Goal: Information Seeking & Learning: Learn about a topic

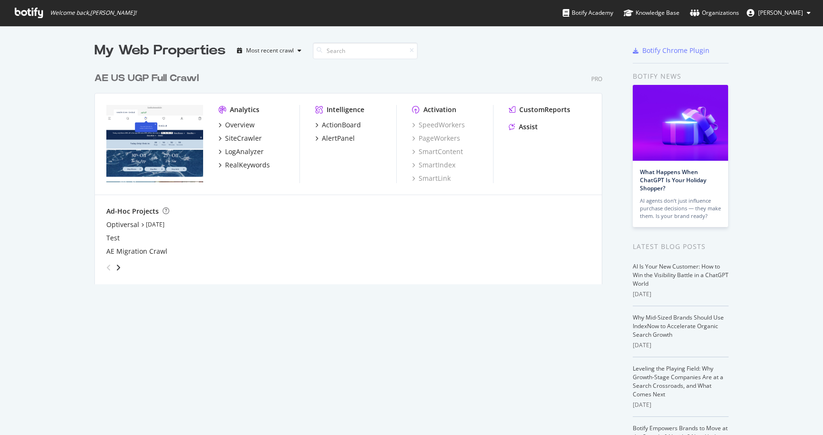
scroll to position [435, 823]
click at [252, 166] on div "RealKeywords" at bounding box center [247, 165] width 45 height 10
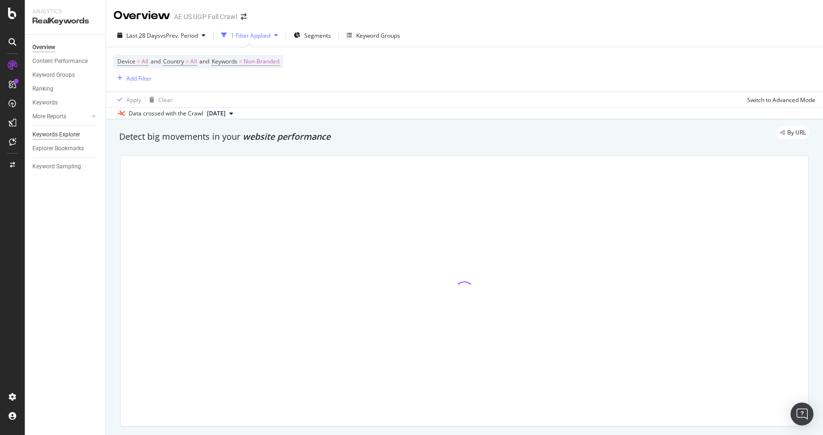
click at [56, 134] on div "Keywords Explorer" at bounding box center [56, 135] width 48 height 10
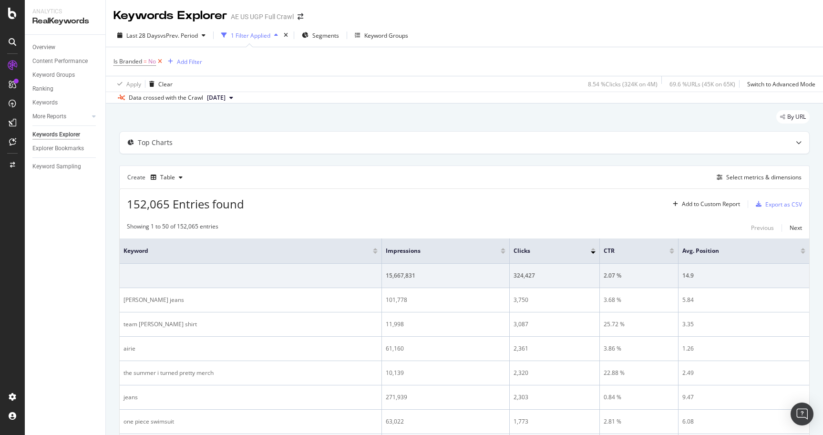
click at [163, 63] on icon at bounding box center [160, 62] width 8 height 10
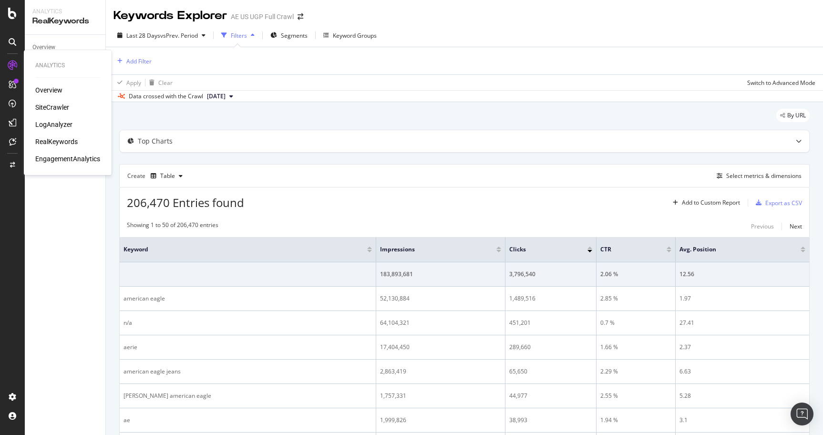
click at [48, 107] on div "SiteCrawler" at bounding box center [52, 108] width 34 height 10
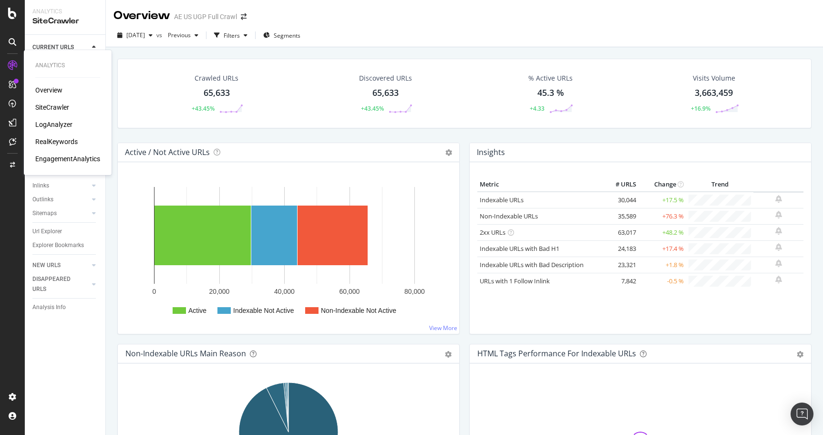
click at [57, 142] on div "RealKeywords" at bounding box center [56, 142] width 42 height 10
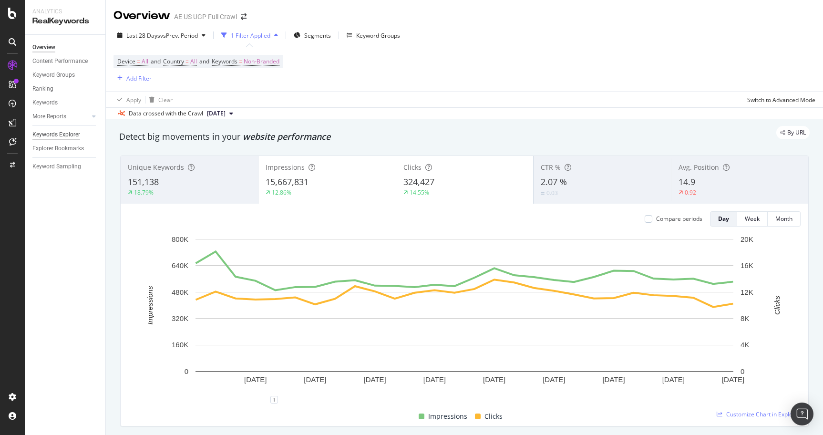
click at [60, 134] on div "Keywords Explorer" at bounding box center [56, 135] width 48 height 10
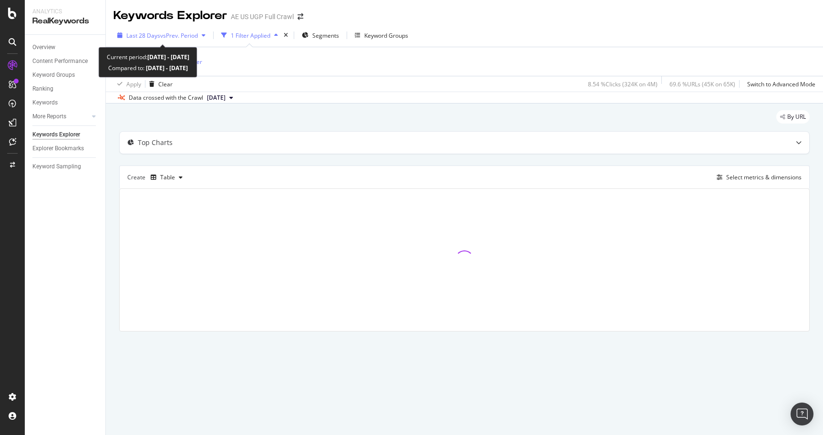
click at [180, 37] on span "vs Prev. Period" at bounding box center [179, 35] width 38 height 8
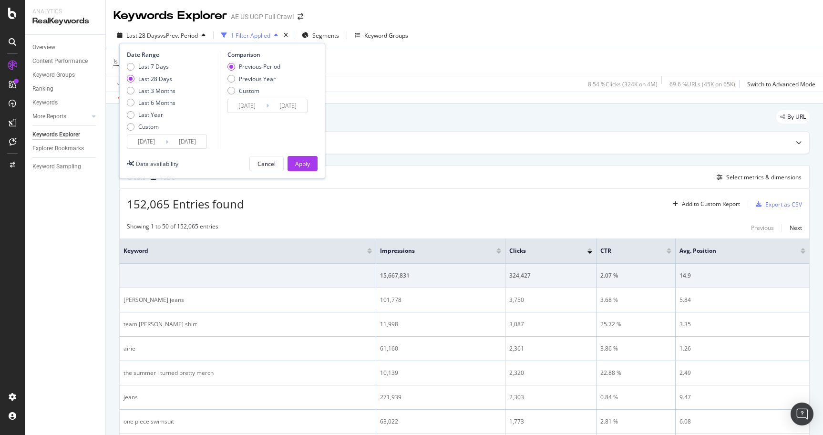
drag, startPoint x: 148, startPoint y: 129, endPoint x: 148, endPoint y: 143, distance: 13.8
click at [148, 130] on div "Custom" at bounding box center [148, 127] width 21 height 8
click at [148, 143] on input "[DATE]" at bounding box center [146, 141] width 38 height 13
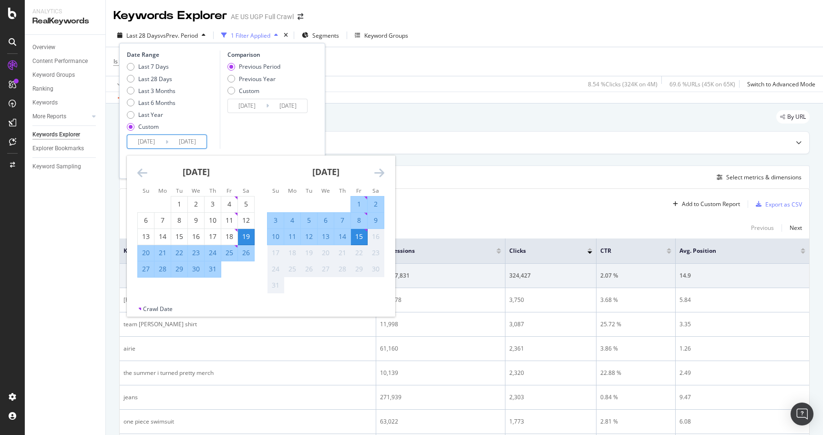
click at [141, 173] on icon "Move backward to switch to the previous month." at bounding box center [142, 172] width 10 height 11
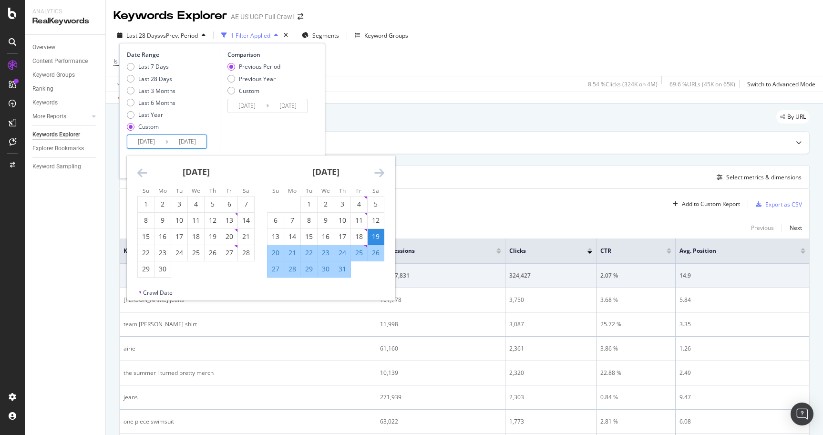
click at [141, 173] on icon "Move backward to switch to the previous month." at bounding box center [142, 172] width 10 height 11
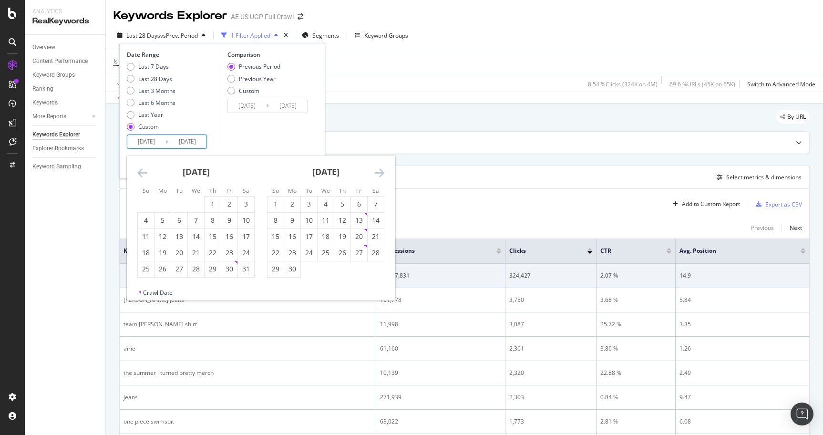
drag, startPoint x: 150, startPoint y: 219, endPoint x: 206, endPoint y: 173, distance: 72.1
click at [151, 219] on div "4" at bounding box center [146, 221] width 16 height 10
type input "[DATE]"
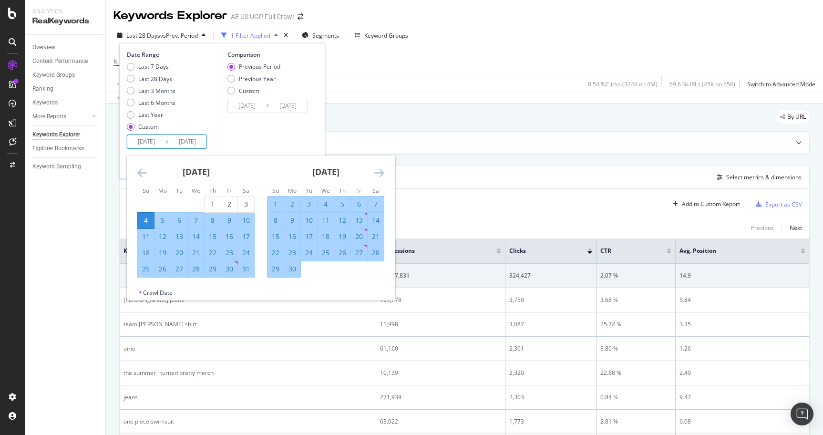
drag, startPoint x: 194, startPoint y: 140, endPoint x: 268, endPoint y: 172, distance: 81.0
click at [194, 141] on input "[DATE]" at bounding box center [187, 141] width 38 height 13
click at [380, 168] on icon "Move forward to switch to the next month." at bounding box center [379, 172] width 10 height 11
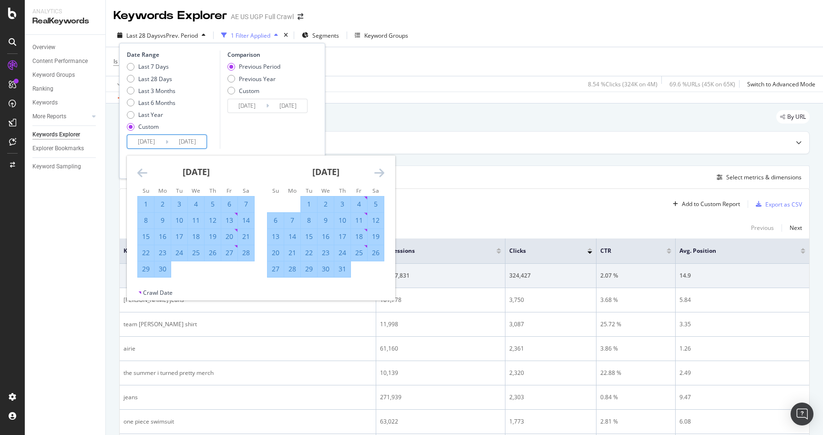
click at [380, 168] on icon "Move forward to switch to the next month." at bounding box center [379, 172] width 10 height 11
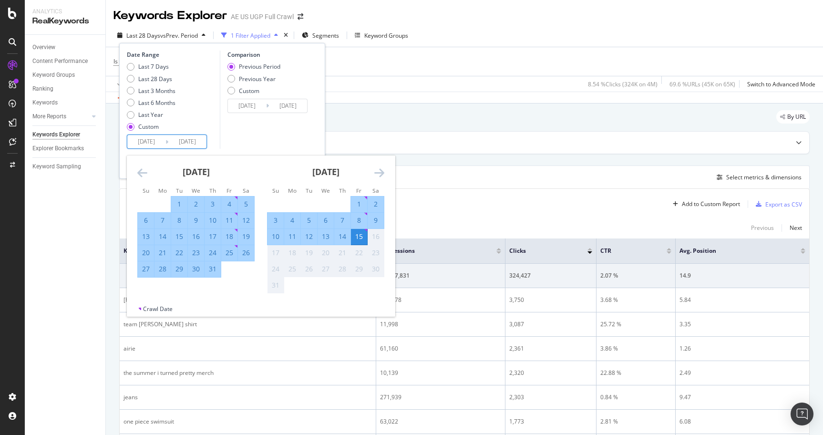
click at [375, 206] on div "2" at bounding box center [376, 204] width 16 height 10
type input "[DATE]"
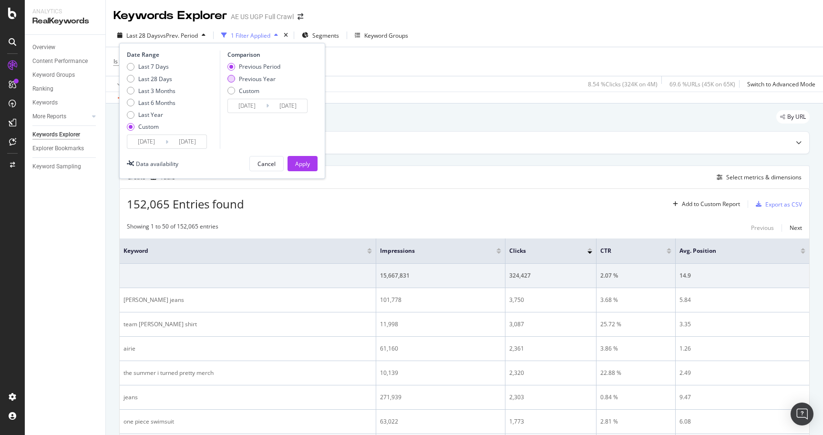
click at [271, 77] on div "Previous Year" at bounding box center [257, 79] width 37 height 8
type input "[DATE]"
click at [299, 162] on div "Apply" at bounding box center [302, 164] width 15 height 8
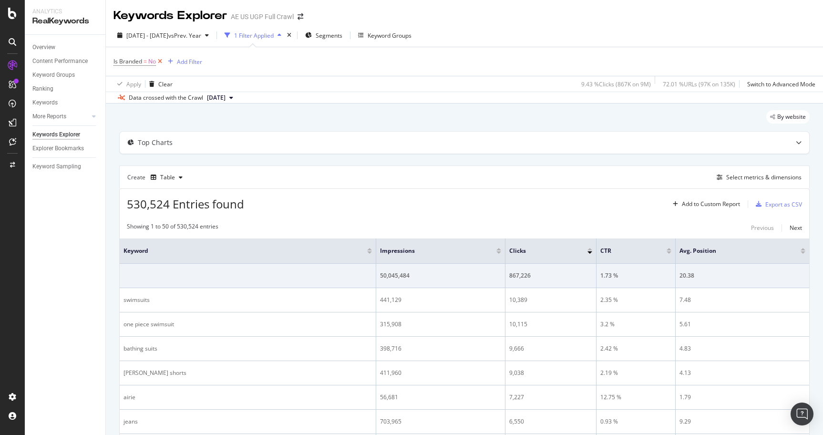
click at [159, 62] on icon at bounding box center [160, 62] width 8 height 10
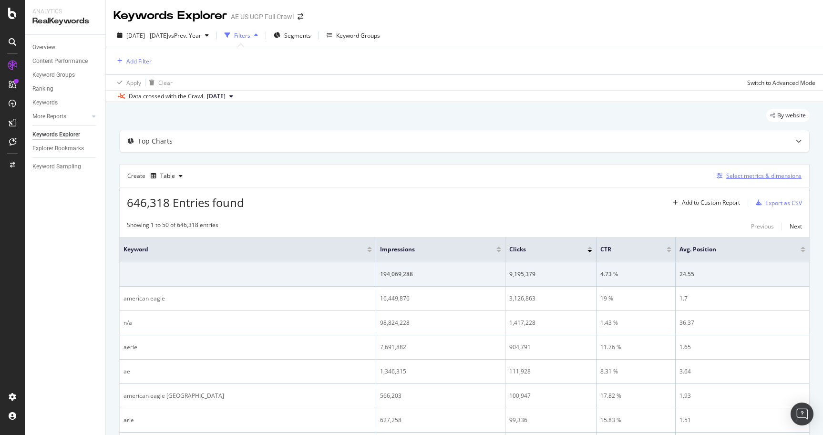
click at [745, 175] on div "Select metrics & dimensions" at bounding box center [763, 176] width 75 height 8
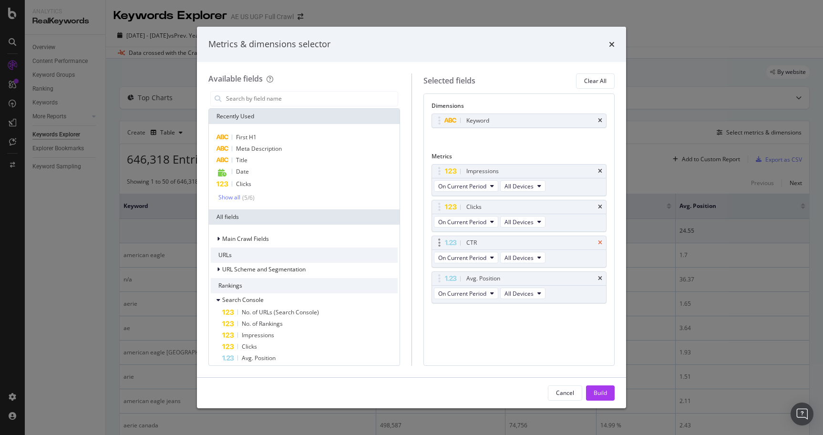
click at [600, 240] on icon "times" at bounding box center [600, 243] width 4 height 6
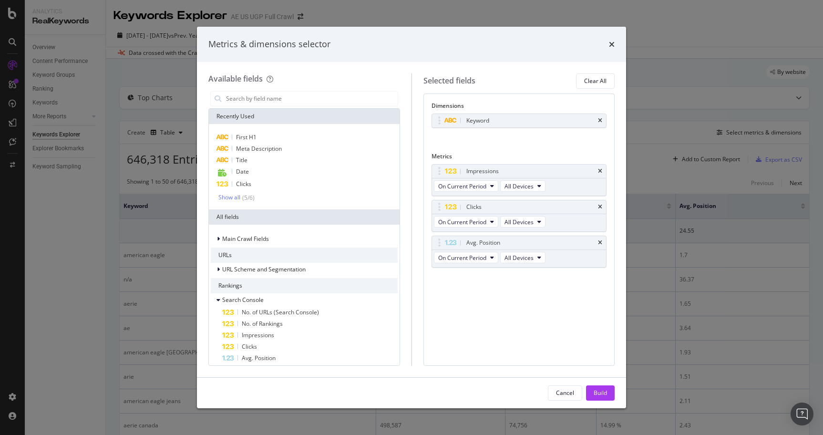
click at [600, 240] on icon "times" at bounding box center [600, 243] width 4 height 6
click at [603, 170] on div "Impressions" at bounding box center [519, 171] width 175 height 13
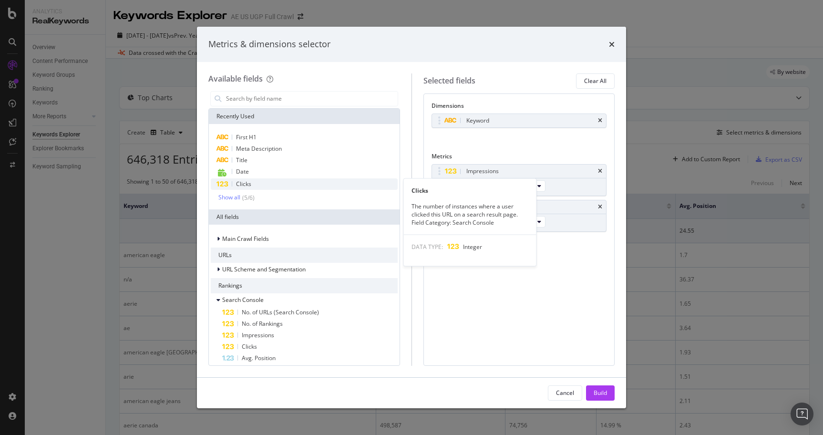
click at [343, 179] on div "Clicks" at bounding box center [304, 183] width 187 height 11
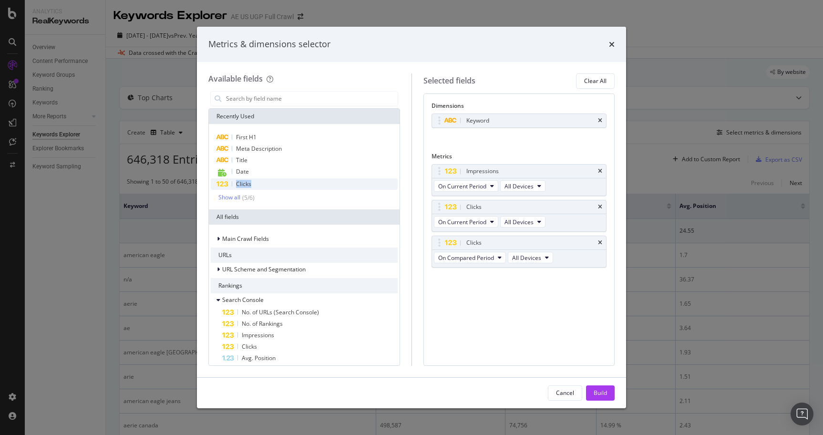
click at [343, 179] on div "Clicks" at bounding box center [304, 183] width 187 height 11
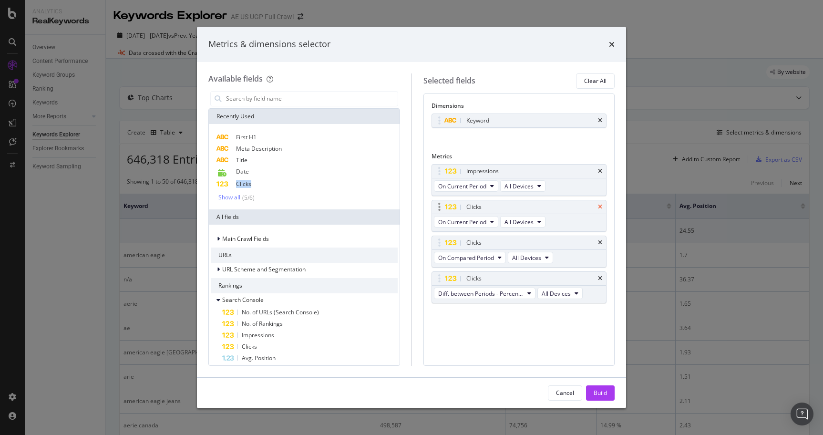
click at [600, 171] on icon "times" at bounding box center [600, 171] width 4 height 6
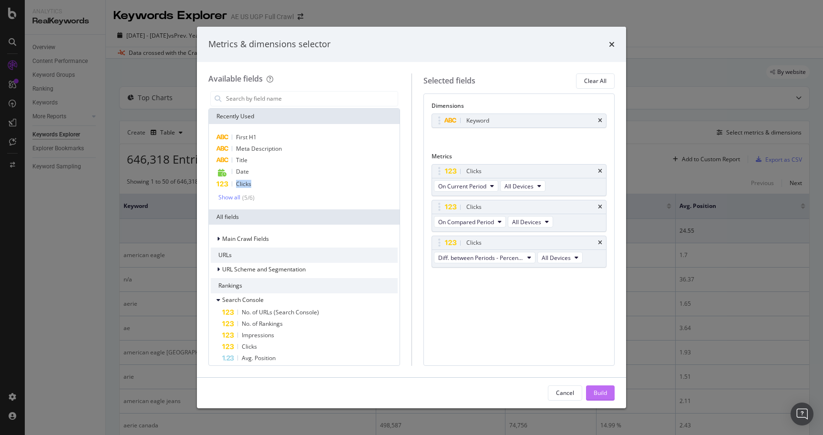
click at [599, 394] on div "Build" at bounding box center [600, 393] width 13 height 8
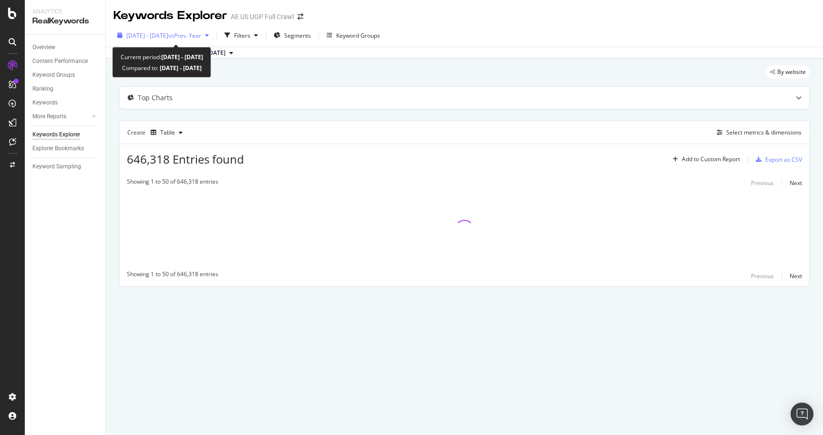
click at [193, 35] on span "vs Prev. Year" at bounding box center [184, 35] width 33 height 8
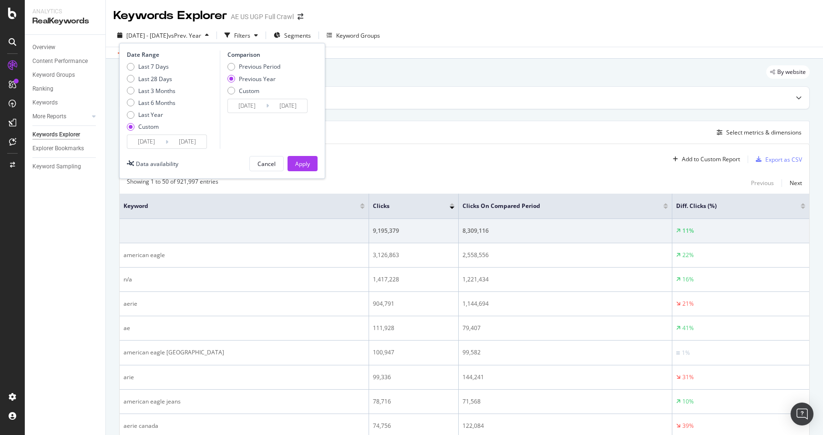
drag, startPoint x: 248, startPoint y: 101, endPoint x: 257, endPoint y: 107, distance: 10.3
click at [249, 102] on input "[DATE]" at bounding box center [247, 105] width 38 height 13
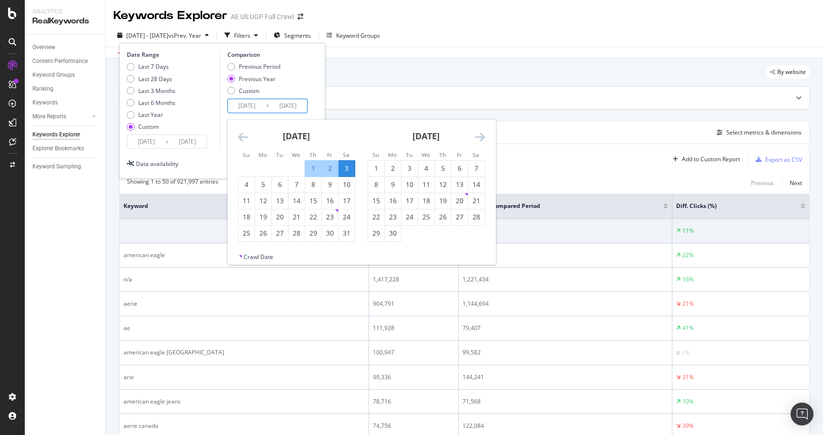
click at [241, 136] on icon "Move backward to switch to the previous month." at bounding box center [243, 136] width 10 height 11
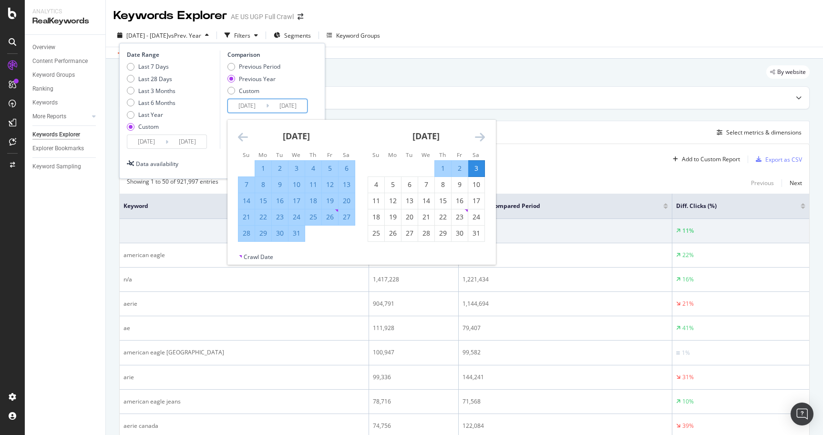
click at [241, 136] on icon "Move backward to switch to the previous month." at bounding box center [243, 136] width 10 height 11
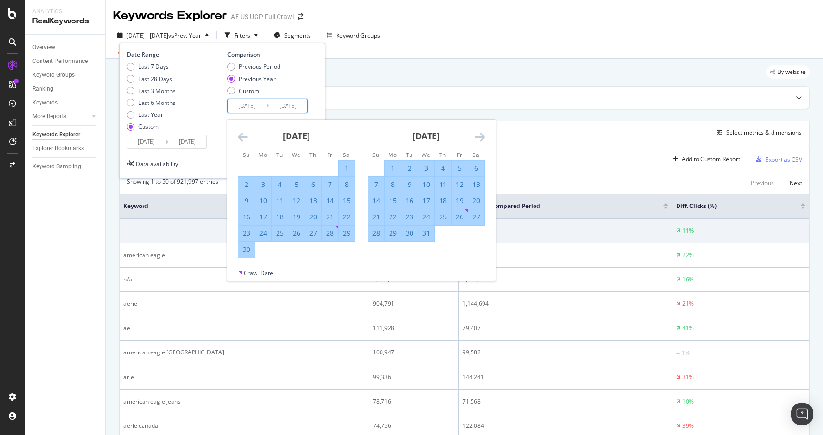
click at [241, 136] on icon "Move backward to switch to the previous month." at bounding box center [243, 136] width 10 height 11
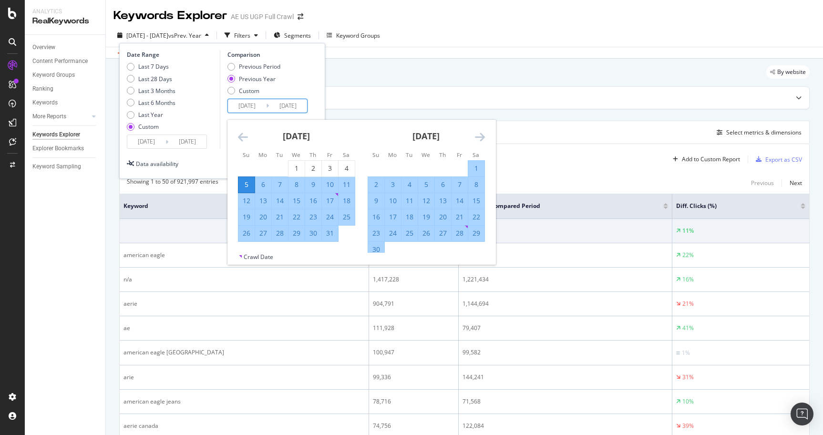
click at [477, 139] on icon "Move forward to switch to the next month." at bounding box center [480, 136] width 10 height 11
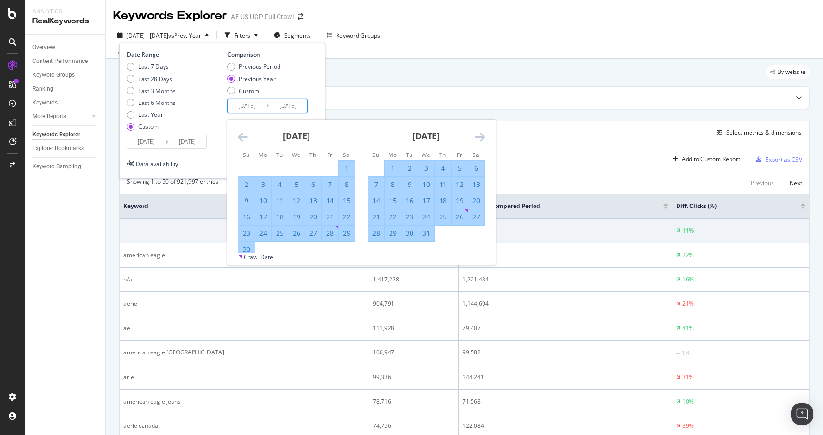
click at [477, 139] on icon "Move forward to switch to the next month." at bounding box center [480, 136] width 10 height 11
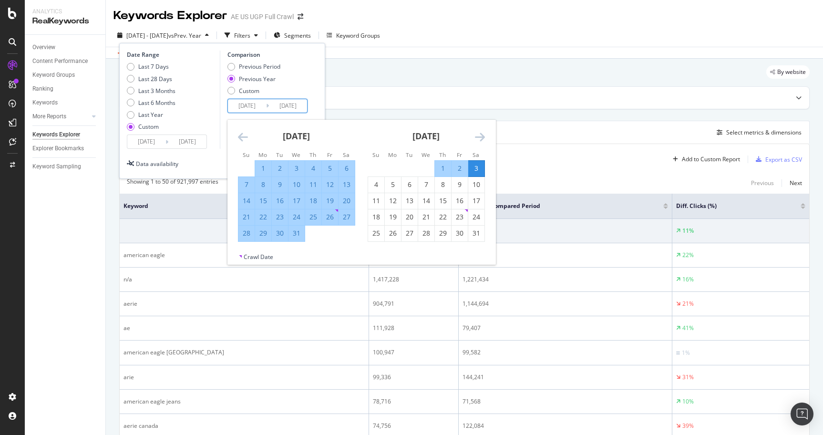
click at [477, 139] on icon "Move forward to switch to the next month." at bounding box center [480, 136] width 10 height 11
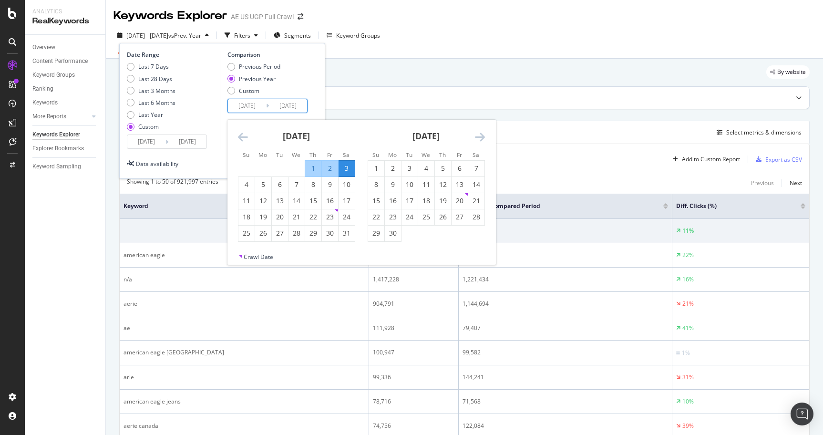
click at [339, 108] on div "Top Charts" at bounding box center [465, 98] width 690 height 22
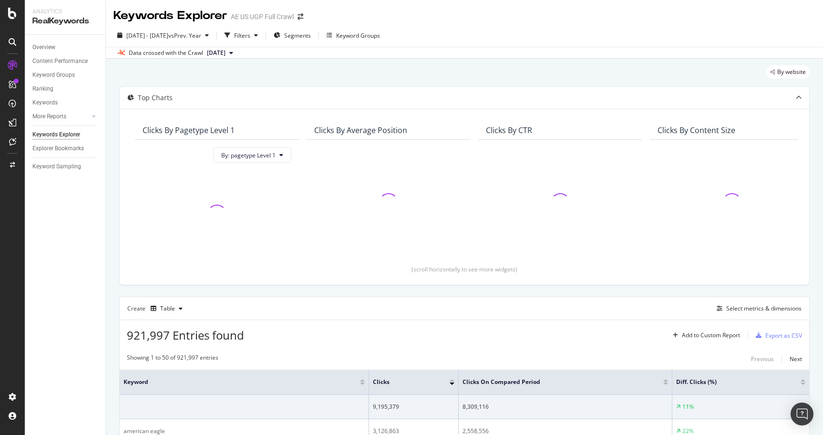
click at [304, 307] on div "Create Table Select metrics & dimensions" at bounding box center [464, 308] width 691 height 23
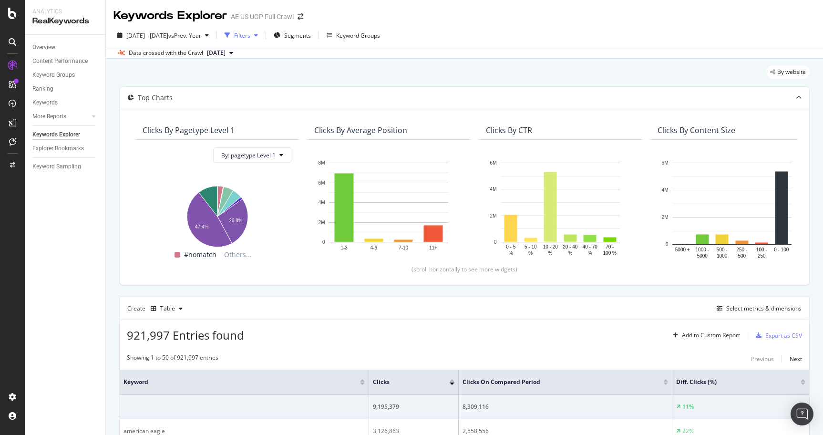
click at [250, 34] on div "Filters" at bounding box center [242, 35] width 16 height 8
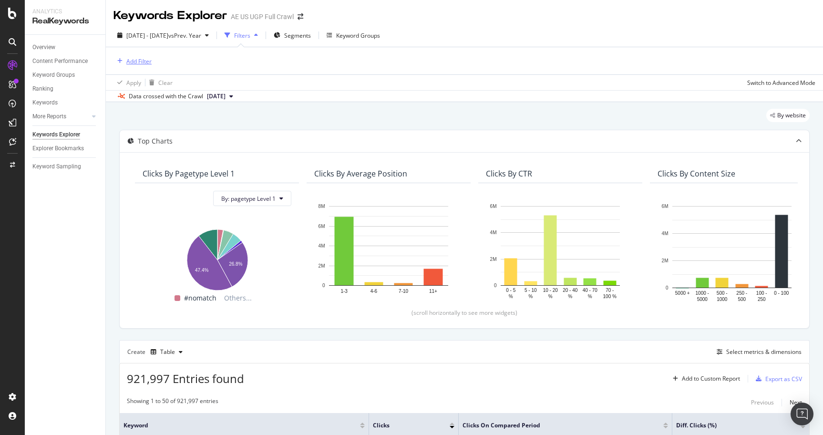
click at [137, 58] on div "Add Filter" at bounding box center [138, 61] width 25 height 8
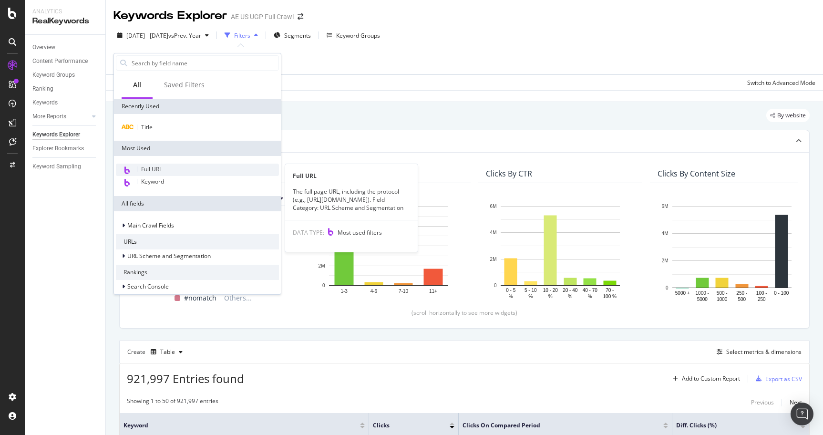
click at [157, 166] on span "Full URL" at bounding box center [151, 169] width 21 height 8
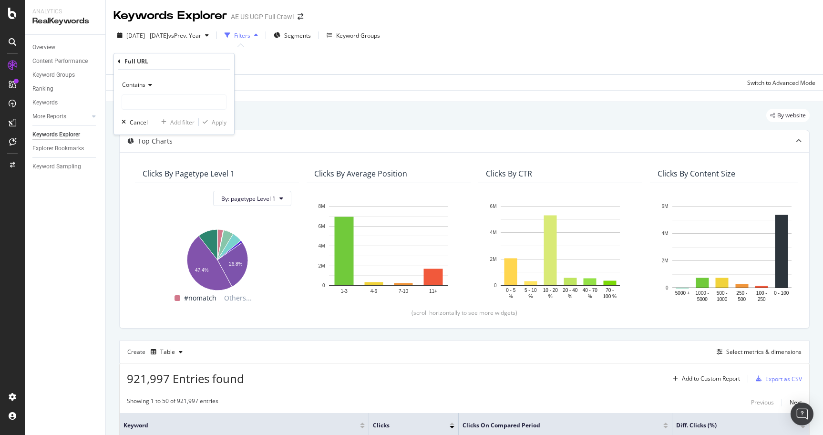
click at [145, 86] on span "Contains" at bounding box center [133, 85] width 23 height 8
drag, startPoint x: 165, startPoint y: 192, endPoint x: 165, endPoint y: 133, distance: 59.1
click at [165, 192] on span "Doesn't contain" at bounding box center [146, 191] width 41 height 8
click at [162, 103] on input "text" at bounding box center [174, 101] width 104 height 15
type input "aerie"
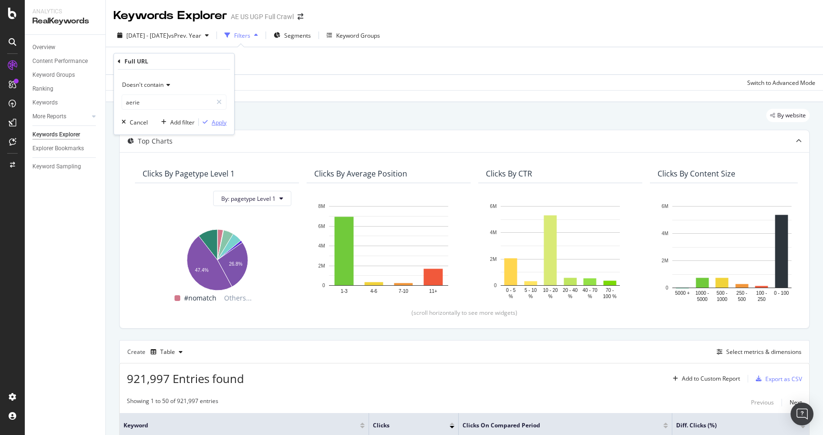
click at [218, 123] on div "Apply" at bounding box center [219, 122] width 15 height 8
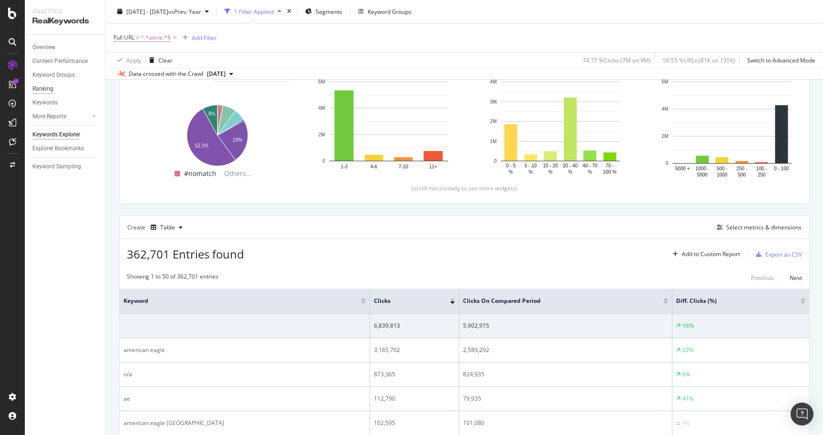
scroll to position [130, 0]
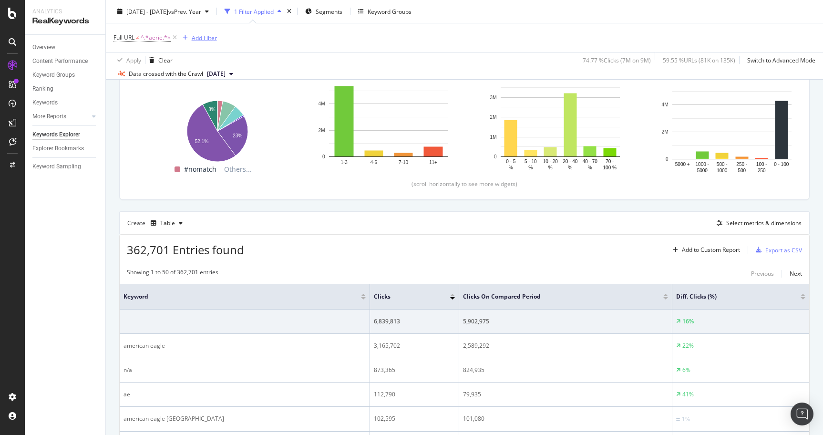
click at [198, 35] on div "Add Filter" at bounding box center [204, 37] width 25 height 8
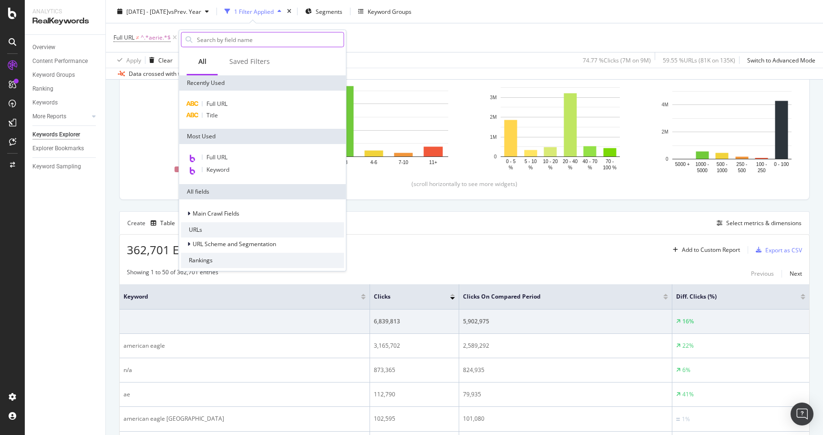
click at [223, 42] on input "text" at bounding box center [270, 39] width 148 height 14
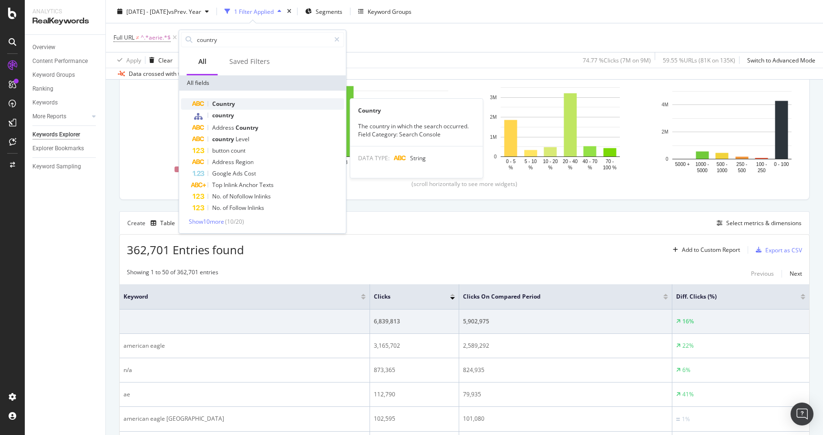
type input "country"
click at [241, 104] on div "Country" at bounding box center [269, 103] width 152 height 11
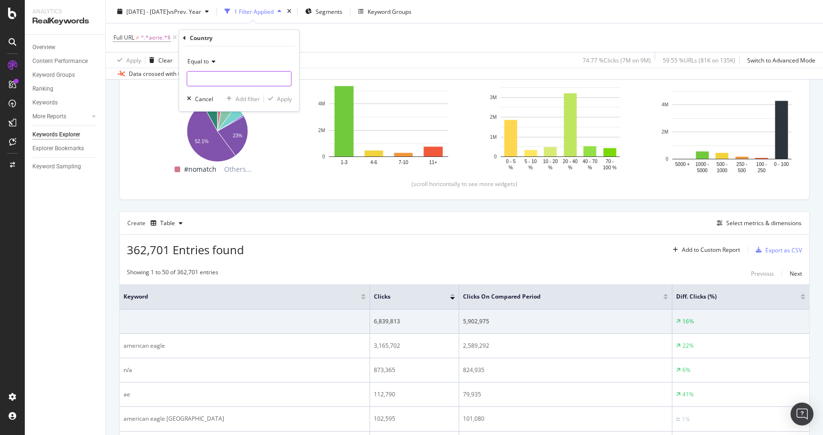
click at [221, 81] on input "text" at bounding box center [239, 78] width 104 height 15
type input "usa"
click at [275, 96] on div "button" at bounding box center [270, 99] width 13 height 6
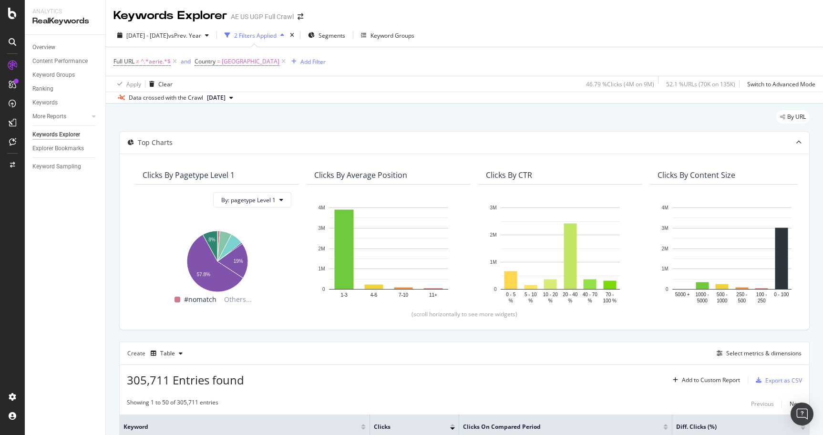
click at [277, 35] on div "2 Filters Applied" at bounding box center [255, 35] width 42 height 8
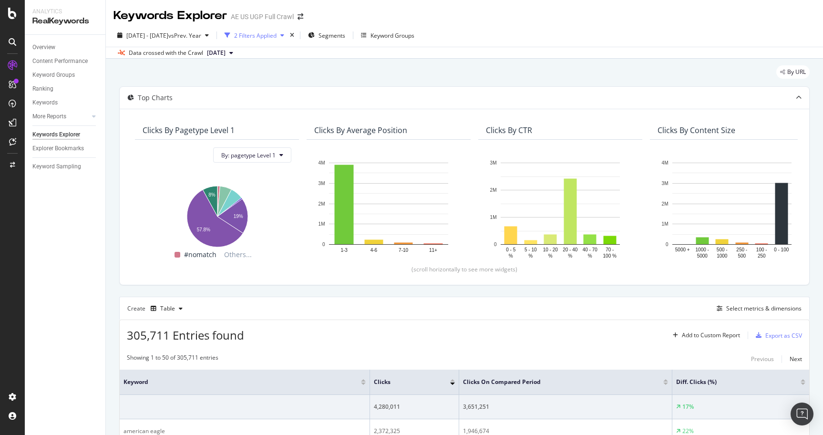
drag, startPoint x: 287, startPoint y: 34, endPoint x: 280, endPoint y: 47, distance: 14.3
click at [277, 34] on div "2 Filters Applied" at bounding box center [255, 35] width 42 height 8
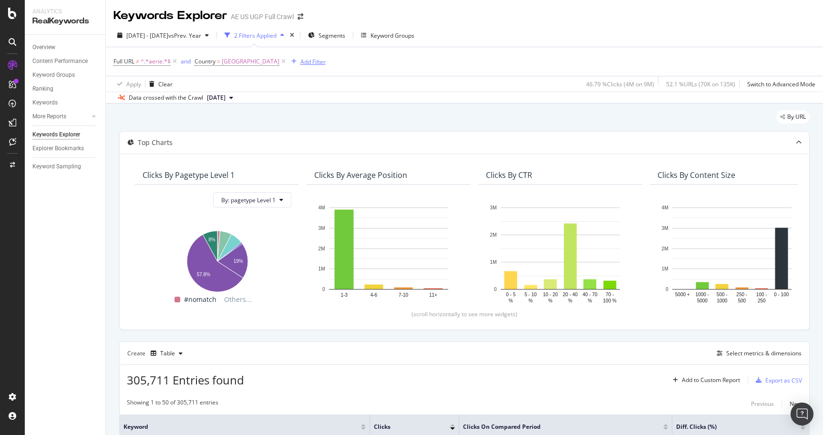
click at [300, 59] on div "button" at bounding box center [294, 62] width 13 height 6
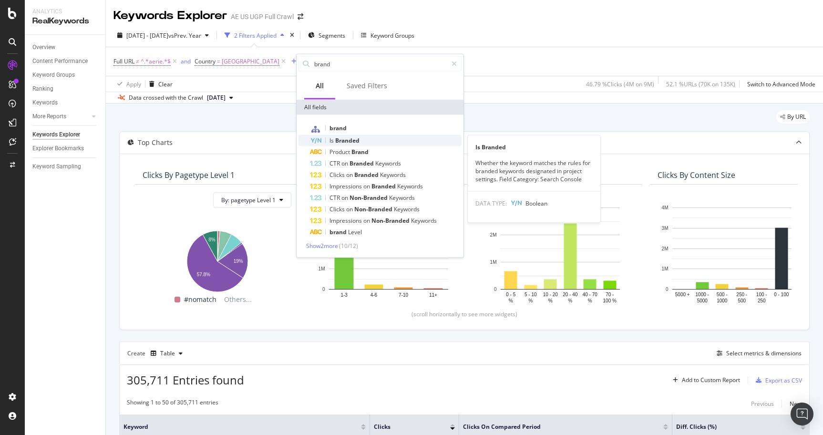
type input "brand"
click at [358, 142] on span "Branded" at bounding box center [347, 140] width 24 height 8
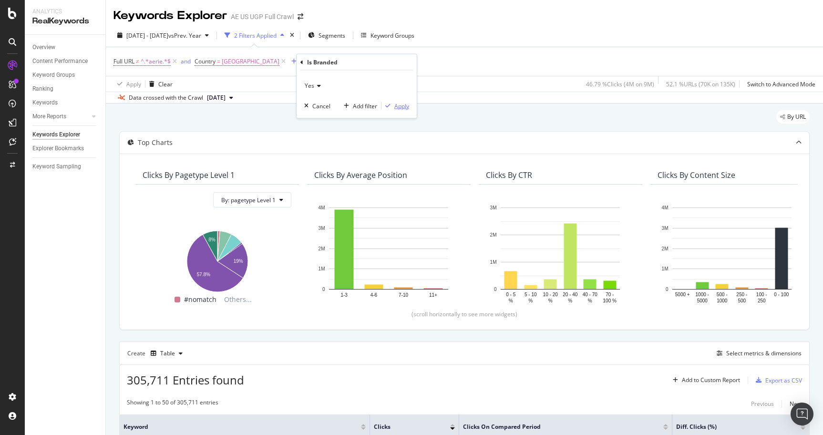
click at [395, 110] on div "Yes Cancel Add filter Apply" at bounding box center [357, 95] width 120 height 48
click at [401, 105] on div "Apply" at bounding box center [401, 106] width 15 height 8
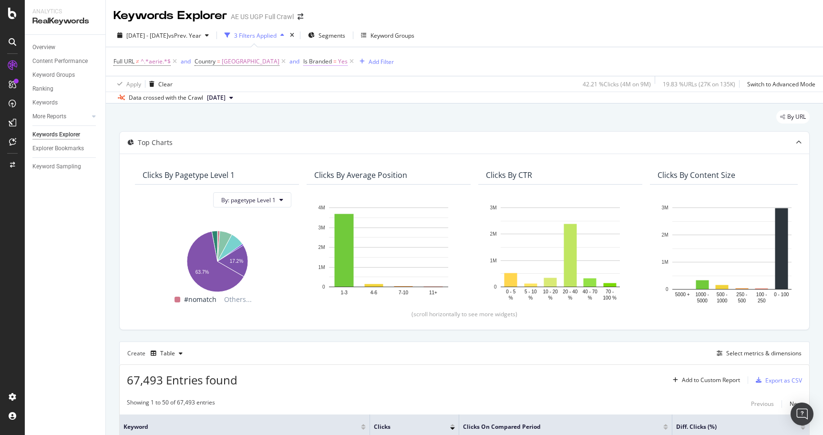
click at [341, 64] on span "Is Branded = Yes" at bounding box center [325, 61] width 44 height 9
click at [335, 84] on icon at bounding box center [333, 85] width 7 height 6
click at [340, 112] on div "No" at bounding box center [374, 116] width 102 height 12
click at [412, 103] on div "Apply" at bounding box center [418, 104] width 15 height 8
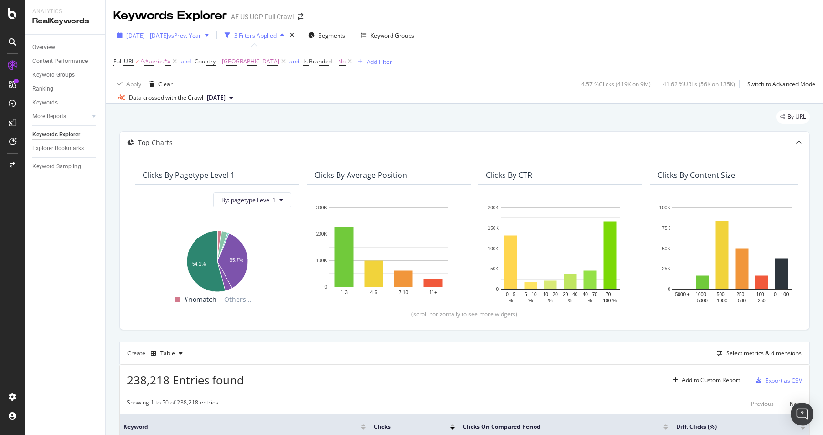
click at [168, 34] on span "[DATE] - [DATE]" at bounding box center [147, 35] width 42 height 8
click at [392, 118] on div "By URL" at bounding box center [464, 120] width 691 height 21
click at [354, 63] on icon at bounding box center [350, 62] width 8 height 10
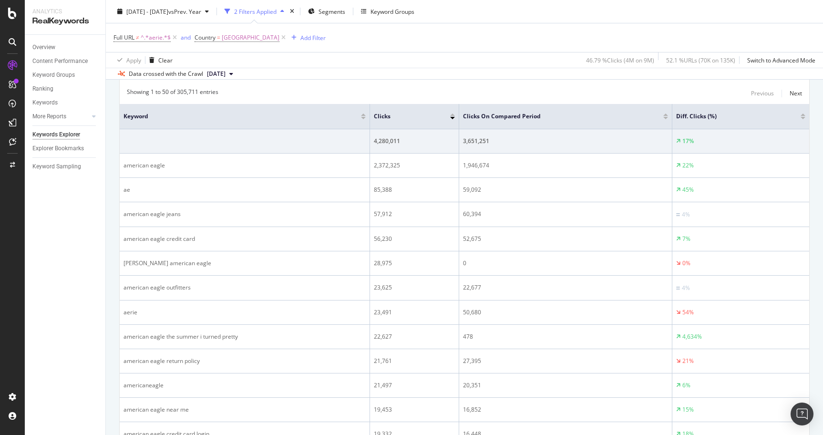
scroll to position [312, 0]
click at [803, 116] on div at bounding box center [803, 116] width 5 height 2
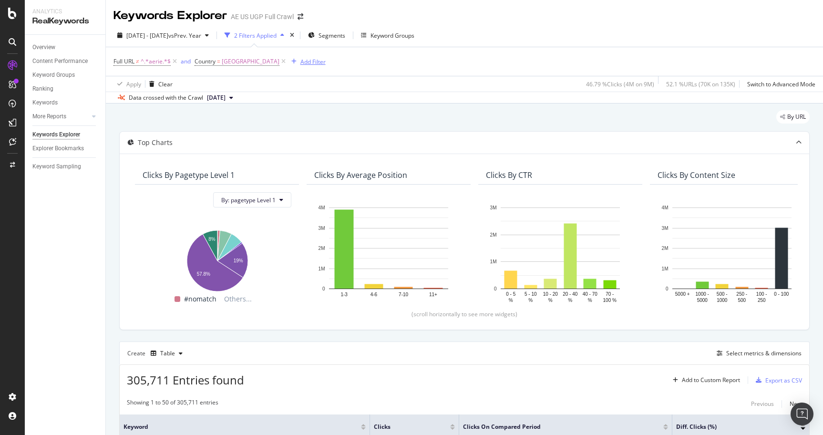
click at [319, 62] on div "Add Filter" at bounding box center [312, 62] width 25 height 8
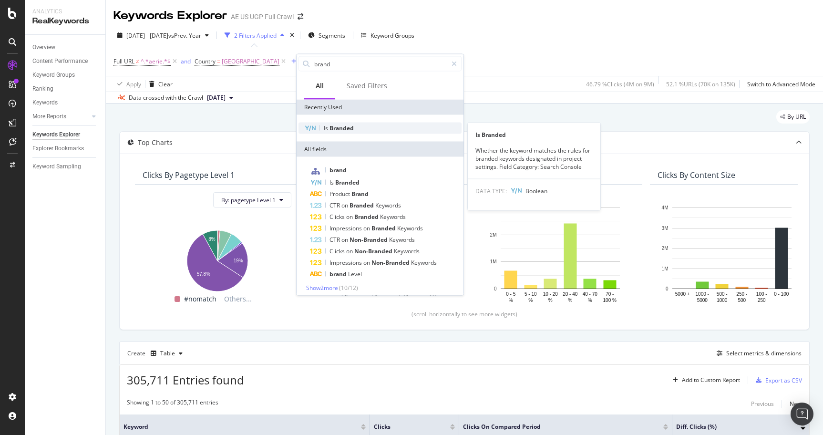
click at [347, 133] on div "Is Branded" at bounding box center [380, 128] width 163 height 11
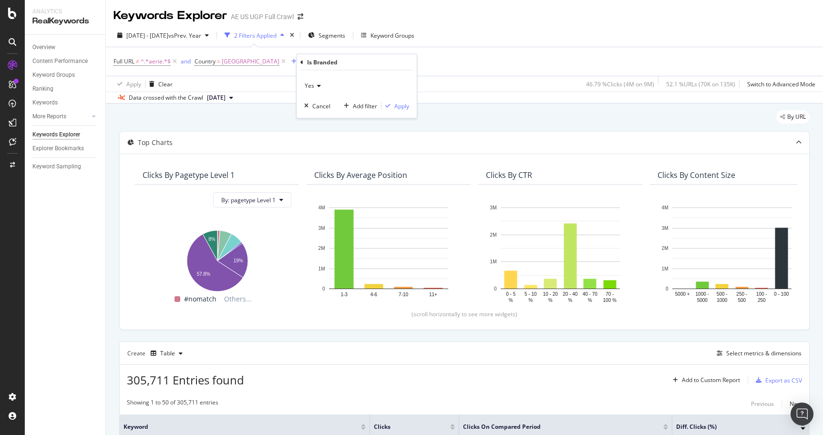
click at [320, 85] on div "Yes" at bounding box center [356, 85] width 105 height 15
drag, startPoint x: 333, startPoint y: 121, endPoint x: 401, endPoint y: 108, distance: 69.4
click at [334, 121] on div "No" at bounding box center [358, 118] width 102 height 12
click at [397, 104] on div "Apply" at bounding box center [401, 106] width 15 height 8
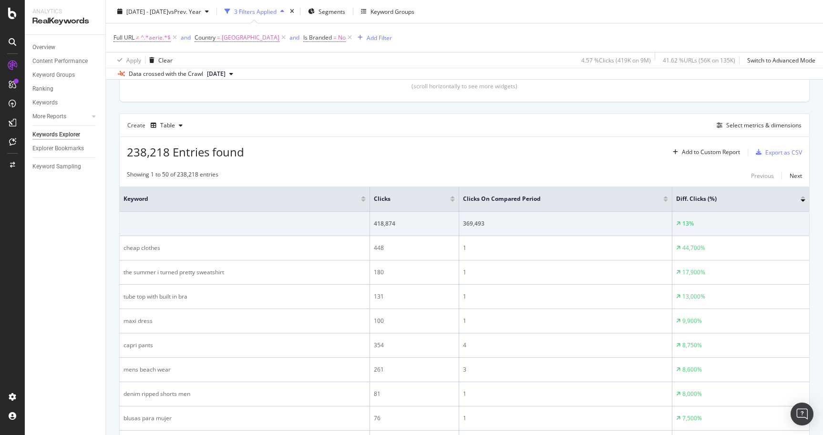
scroll to position [232, 0]
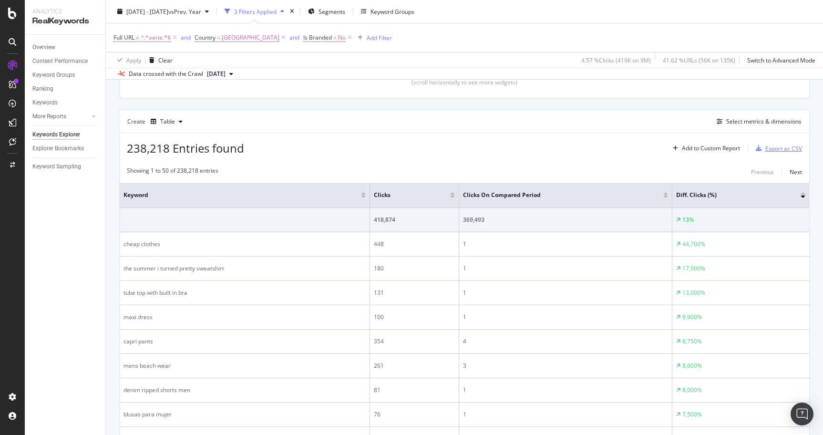
click at [786, 154] on div "Export as CSV" at bounding box center [777, 148] width 50 height 14
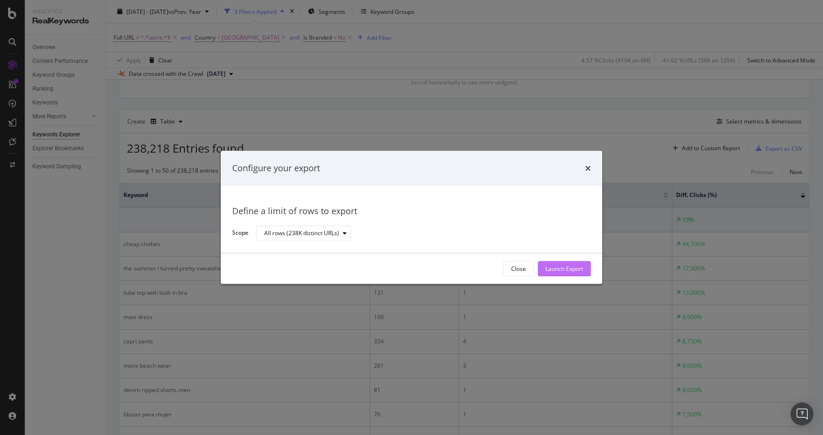
click at [560, 272] on div "Launch Export" at bounding box center [565, 269] width 38 height 8
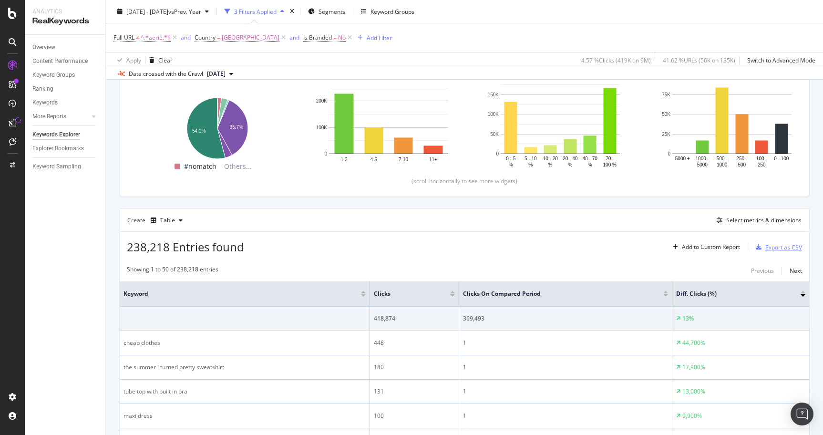
scroll to position [168, 0]
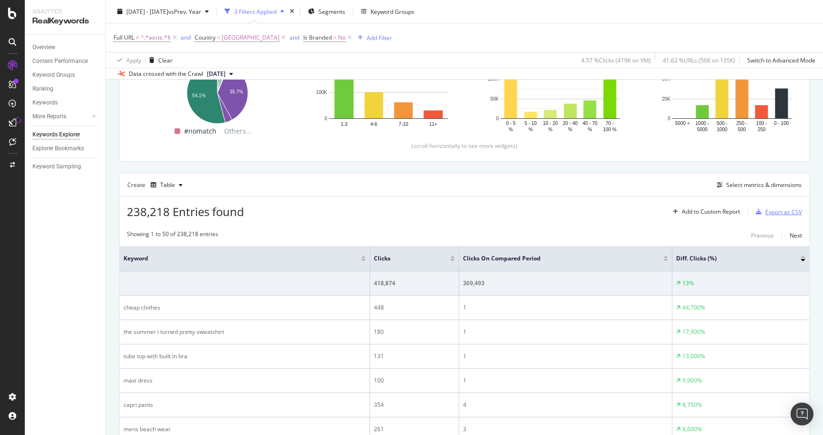
click at [773, 212] on div "Export as CSV" at bounding box center [783, 212] width 37 height 8
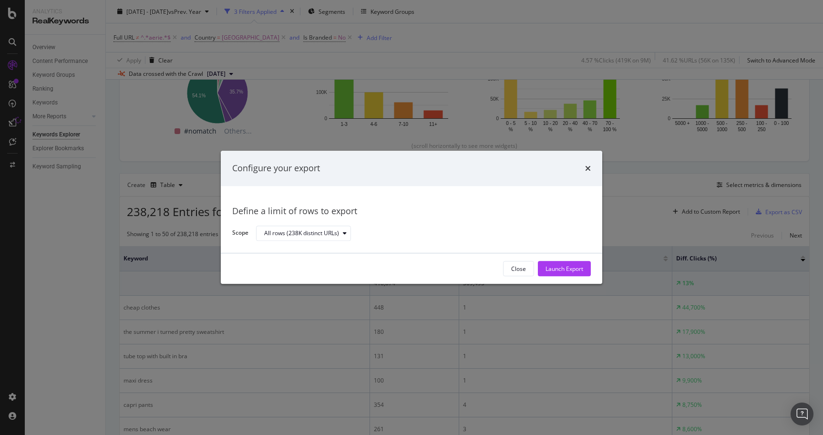
click at [563, 265] on div "Launch Export" at bounding box center [565, 269] width 38 height 8
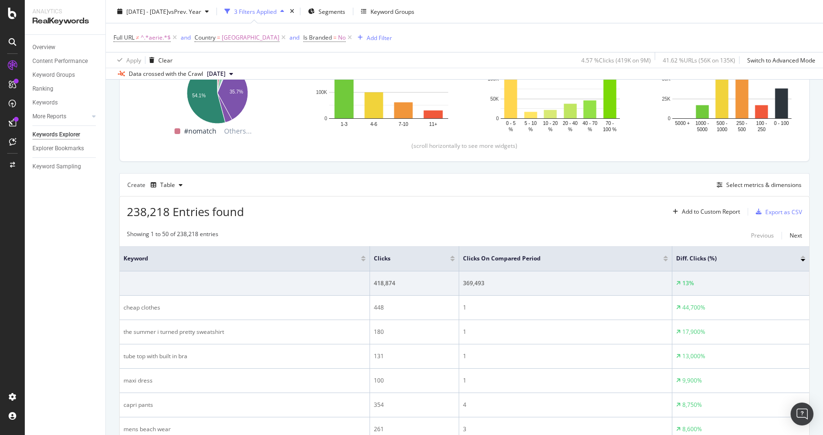
drag, startPoint x: 491, startPoint y: 196, endPoint x: 577, endPoint y: 213, distance: 88.4
click at [491, 196] on div "238,218 Entries found Add to Custom Report Export as CSV" at bounding box center [465, 207] width 690 height 23
click at [740, 183] on div "Select metrics & dimensions" at bounding box center [763, 185] width 75 height 8
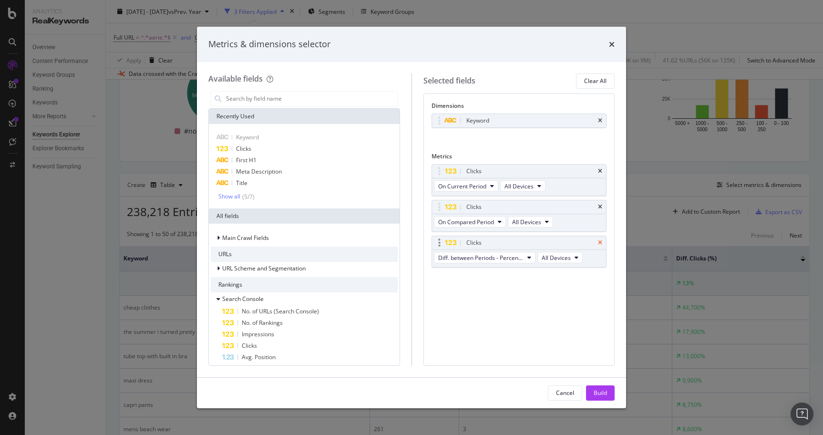
click at [602, 239] on div "Clicks" at bounding box center [519, 242] width 175 height 13
click at [602, 240] on icon "times" at bounding box center [600, 243] width 4 height 6
click at [595, 394] on div "Build" at bounding box center [600, 393] width 13 height 8
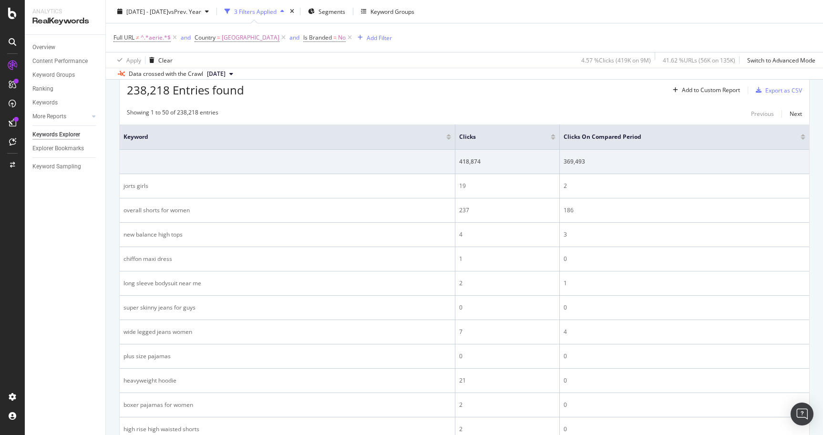
scroll to position [283, 0]
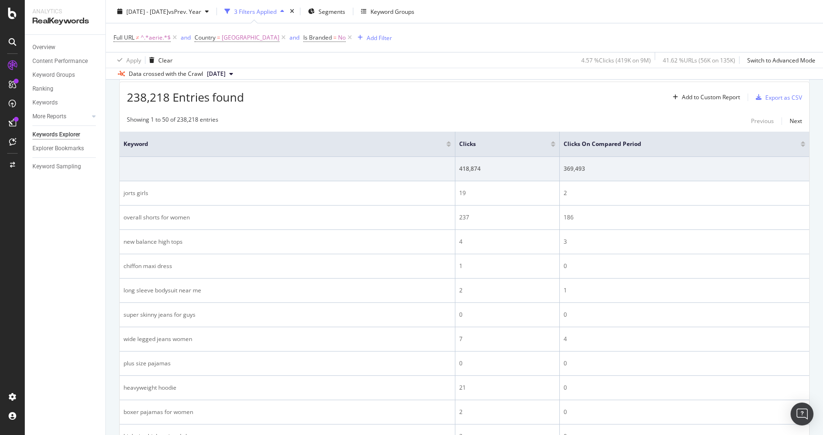
drag, startPoint x: 528, startPoint y: 144, endPoint x: 469, endPoint y: 132, distance: 60.0
click at [551, 144] on div at bounding box center [553, 144] width 5 height 6
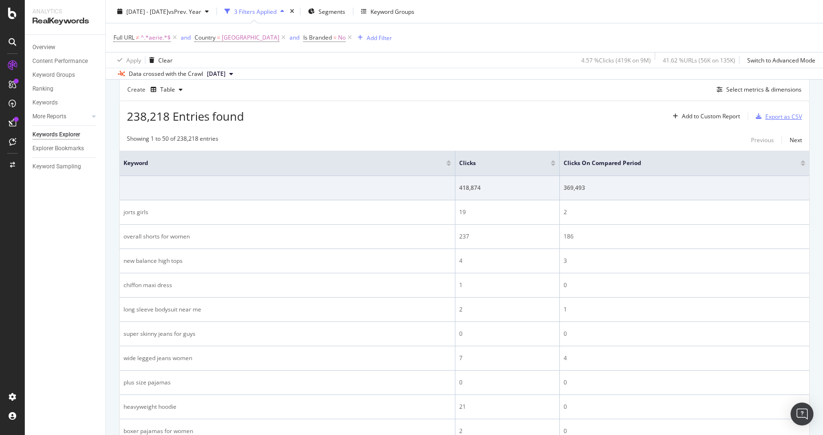
click at [785, 115] on div "Export as CSV" at bounding box center [783, 117] width 37 height 8
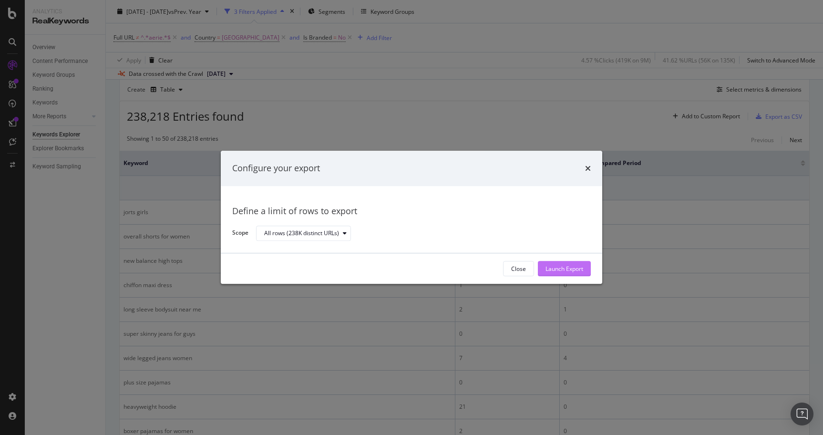
click at [563, 265] on div "Launch Export" at bounding box center [565, 269] width 38 height 8
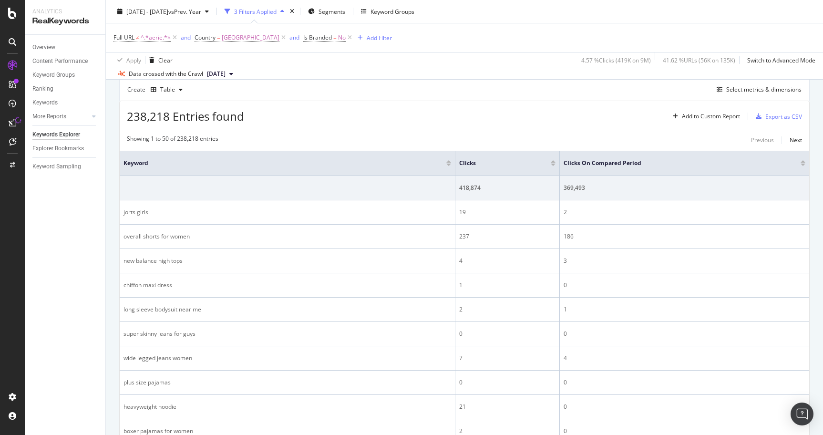
click at [555, 26] on div "Full URL ≠ ^.*aerie.*$ and Country = [GEOGRAPHIC_DATA] and Is Branded = No Add …" at bounding box center [464, 37] width 702 height 29
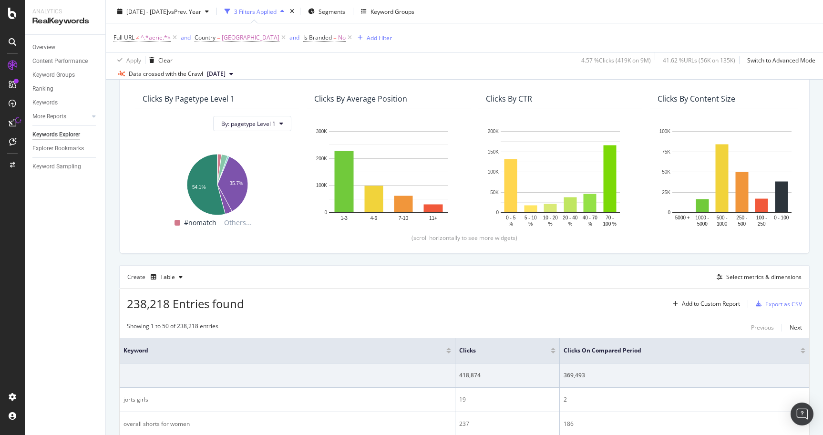
scroll to position [138, 0]
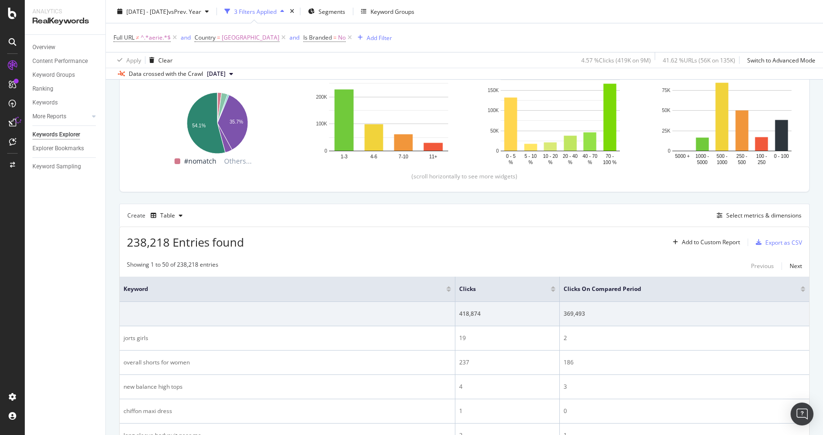
click at [620, 213] on div "Create Table Select metrics & dimensions" at bounding box center [464, 215] width 691 height 23
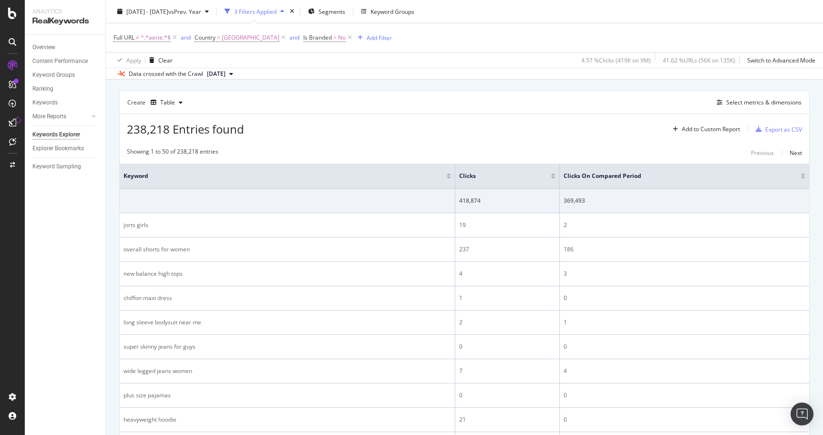
scroll to position [260, 0]
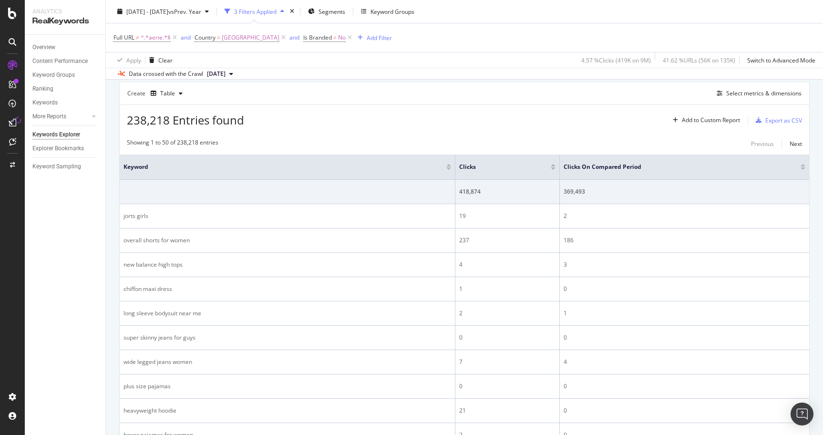
click at [551, 166] on div at bounding box center [553, 167] width 5 height 6
click at [551, 167] on div at bounding box center [553, 168] width 5 height 2
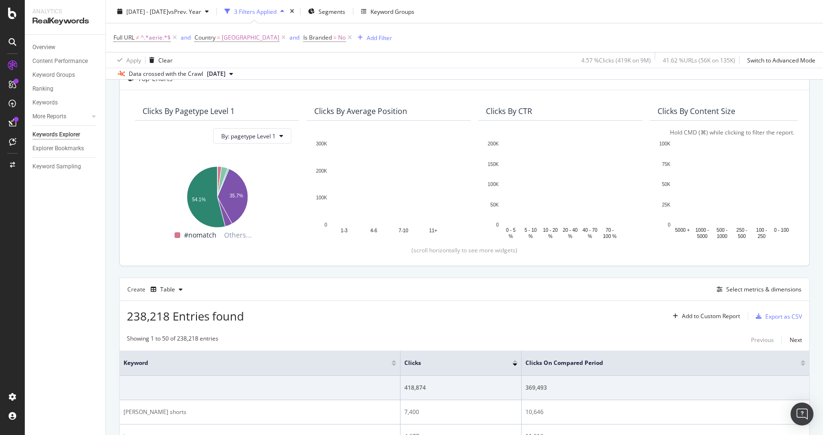
scroll to position [89, 0]
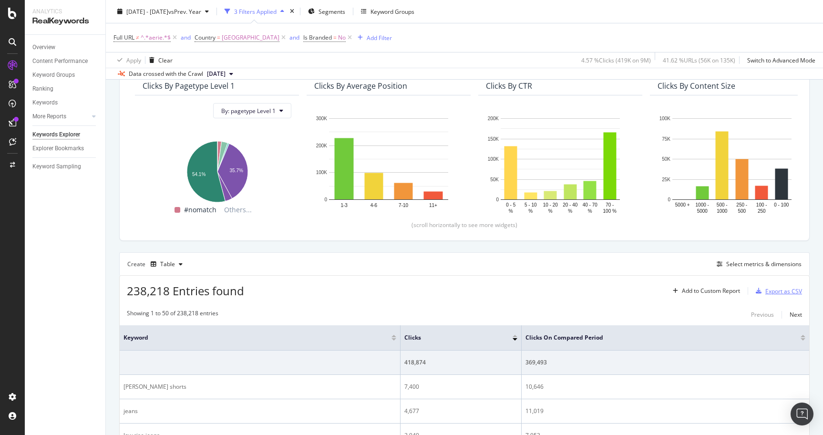
click at [783, 293] on div "Export as CSV" at bounding box center [783, 291] width 37 height 8
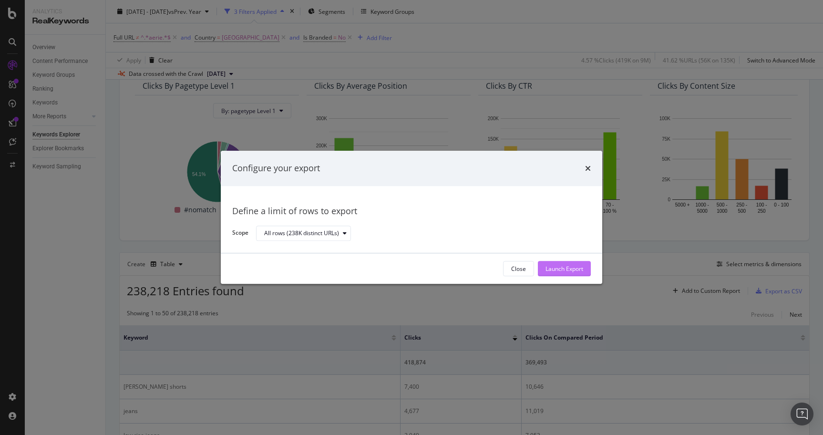
click at [566, 267] on div "Launch Export" at bounding box center [565, 269] width 38 height 8
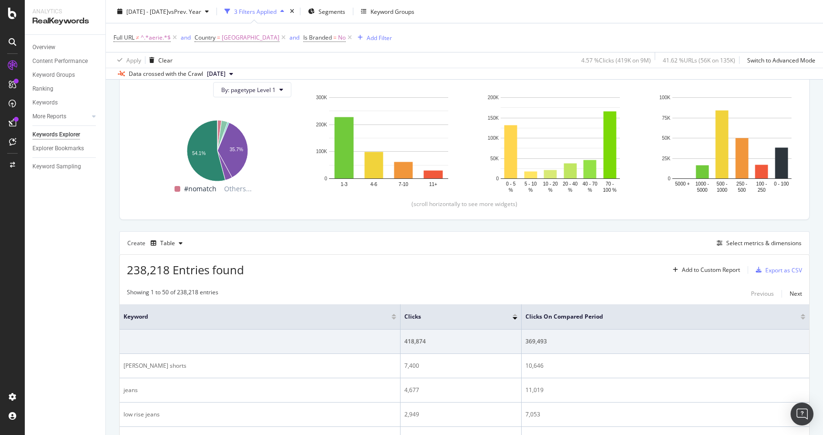
scroll to position [174, 0]
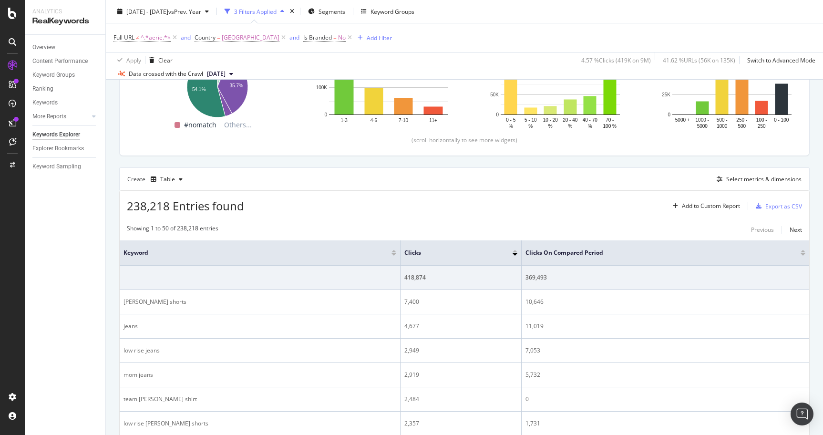
click at [595, 196] on div "238,218 Entries found Add to Custom Report Export as CSV" at bounding box center [465, 202] width 690 height 23
